Goal: Check status: Check status

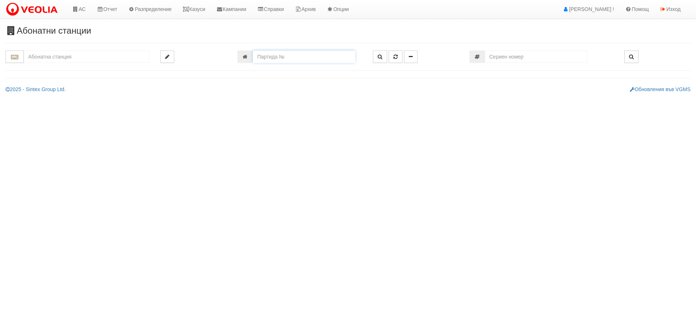
click at [306, 62] on input "number" at bounding box center [304, 57] width 103 height 12
type input "20962"
type input "230/2 - "[PERSON_NAME] [GEOGRAPHIC_DATA] " ЕАД"
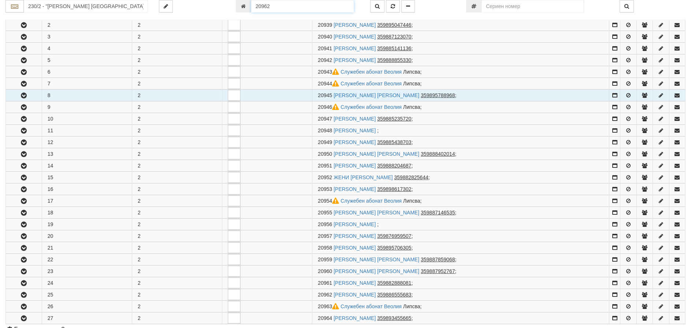
scroll to position [330, 0]
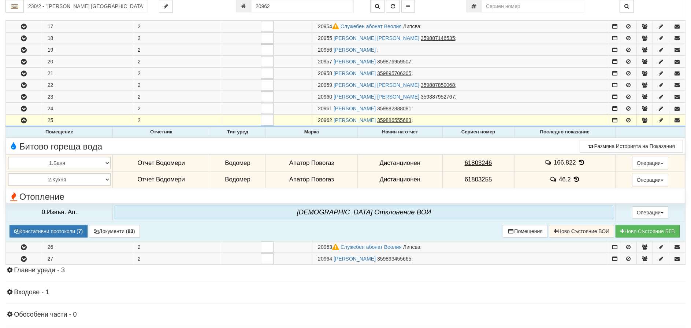
click at [580, 160] on icon at bounding box center [581, 162] width 8 height 6
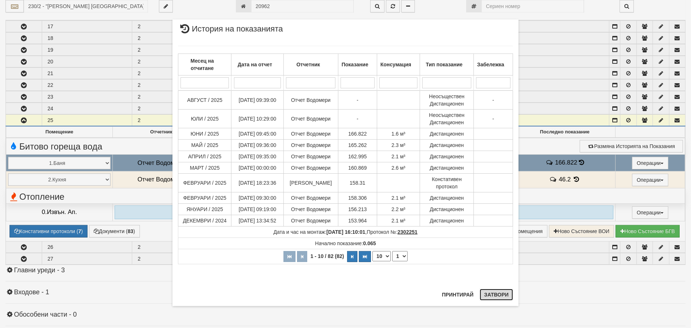
click at [495, 294] on button "Затвори" at bounding box center [496, 295] width 33 height 12
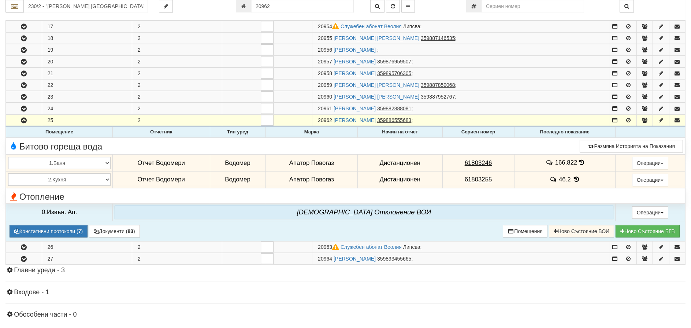
click at [572, 177] on icon at bounding box center [576, 179] width 8 height 6
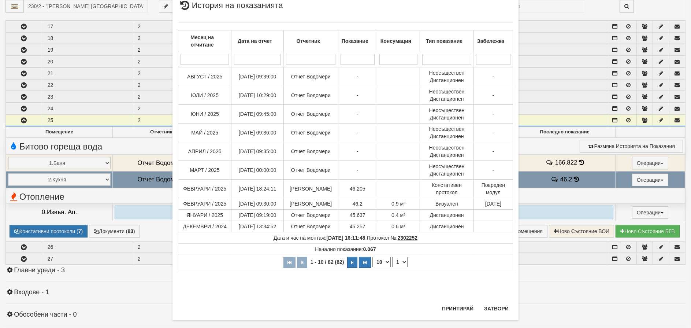
scroll to position [33, 0]
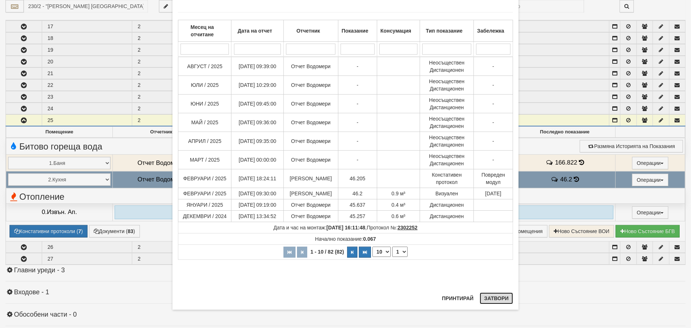
click at [500, 298] on button "Затвори" at bounding box center [496, 298] width 33 height 12
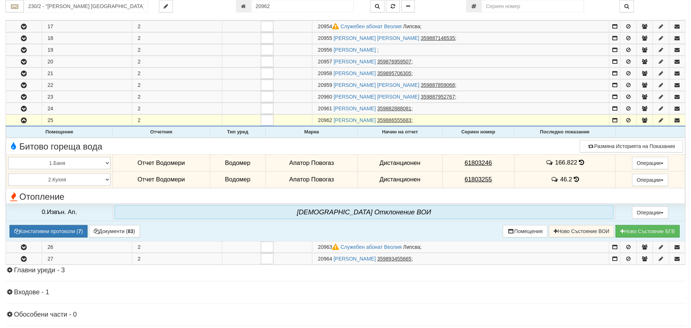
click at [582, 163] on td "166.822" at bounding box center [564, 163] width 101 height 17
click at [581, 161] on icon at bounding box center [581, 162] width 5 height 6
